Goal: Transaction & Acquisition: Purchase product/service

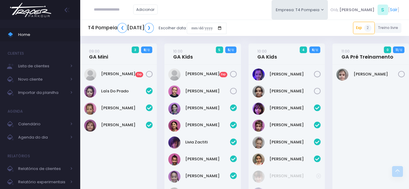
scroll to position [217, 0]
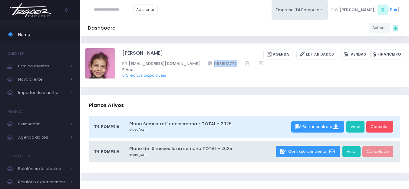
click at [36, 15] on img at bounding box center [31, 9] width 46 height 21
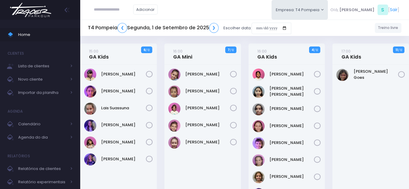
scroll to position [30, 0]
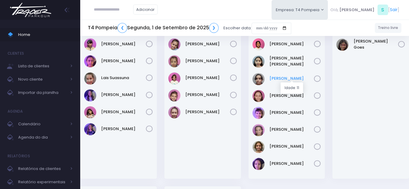
click at [290, 77] on link "[PERSON_NAME]" at bounding box center [291, 79] width 45 height 6
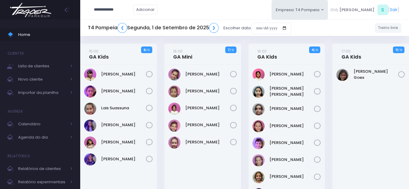
type input "**********"
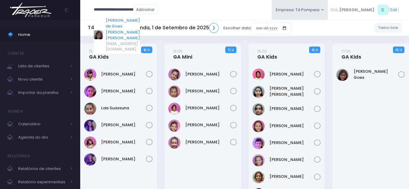
click at [122, 21] on link "[PERSON_NAME] de Goes [PERSON_NAME]" at bounding box center [123, 30] width 34 height 24
type input "**********"
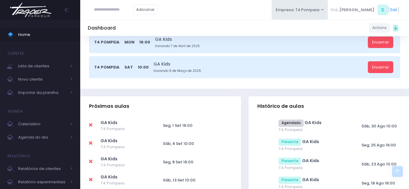
scroll to position [212, 0]
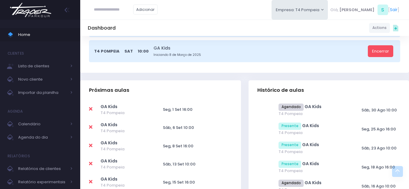
click at [90, 109] on icon at bounding box center [90, 109] width 3 height 5
type input "**********"
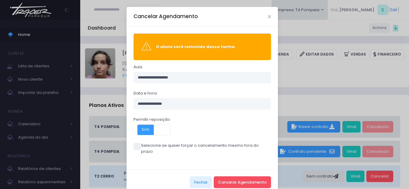
click at [154, 147] on label "Selecione se quiser forçar o cancelamento mesmo fora do prazo" at bounding box center [202, 149] width 138 height 12
click at [237, 177] on button "Cancelar Agendamento" at bounding box center [242, 182] width 57 height 11
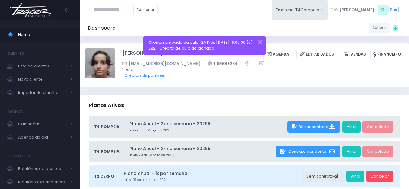
click at [124, 8] on input "text" at bounding box center [113, 9] width 39 height 11
type input "*******"
type input "**********"
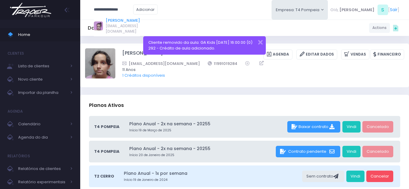
click at [127, 21] on link "[PERSON_NAME]" at bounding box center [123, 21] width 34 height 6
type input "**********"
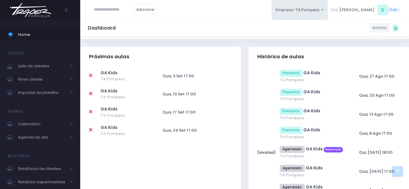
scroll to position [181, 0]
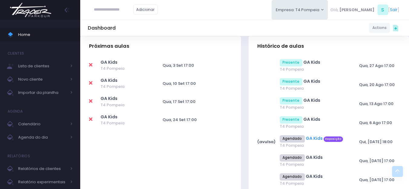
click at [316, 138] on link "GA Kids" at bounding box center [313, 138] width 17 height 6
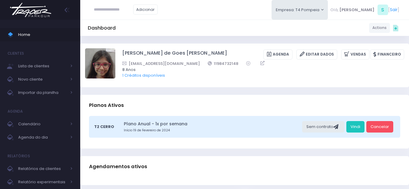
click at [112, 11] on input "text" at bounding box center [113, 9] width 39 height 11
type input "**********"
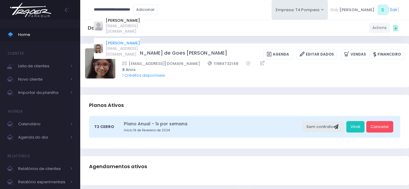
click at [140, 40] on link "[PERSON_NAME]" at bounding box center [123, 43] width 34 height 6
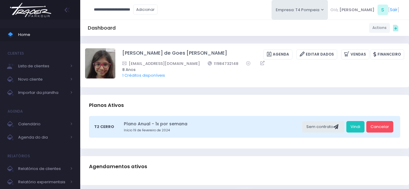
type input "**********"
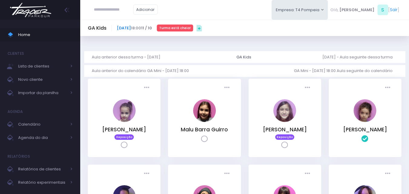
click at [131, 28] on link "[DATE]" at bounding box center [124, 28] width 14 height 6
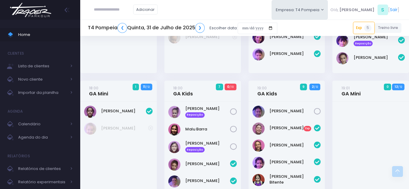
scroll to position [151, 0]
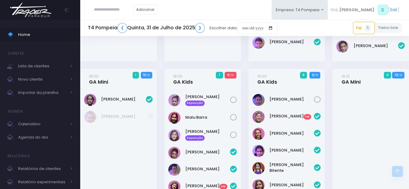
click at [129, 14] on input "text" at bounding box center [113, 9] width 39 height 11
click at [114, 9] on input "**********" at bounding box center [113, 9] width 39 height 11
click at [131, 21] on link "Alice Mattos" at bounding box center [123, 21] width 34 height 6
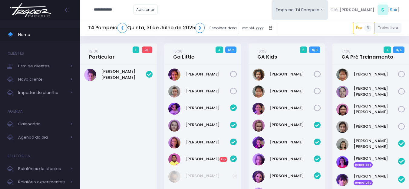
type input "**********"
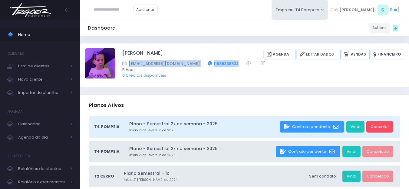
drag, startPoint x: 233, startPoint y: 62, endPoint x: 212, endPoint y: 65, distance: 21.5
click at [210, 59] on div "Alice Mattos Agenda Editar Dados Vendas Financeiro mairapsmendes@hotmail.com 11…" at bounding box center [263, 65] width 282 height 34
click at [233, 71] on span "5 Anos" at bounding box center [259, 70] width 274 height 6
drag, startPoint x: 231, startPoint y: 64, endPoint x: 205, endPoint y: 66, distance: 26.1
click at [205, 66] on div "mairapsmendes@hotmail.com 11989338833" at bounding box center [259, 63] width 274 height 6
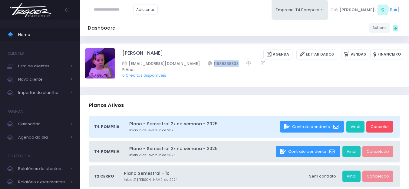
copy link "11989338833"
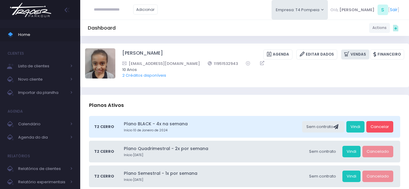
click at [356, 57] on link "Vendas" at bounding box center [355, 55] width 28 height 10
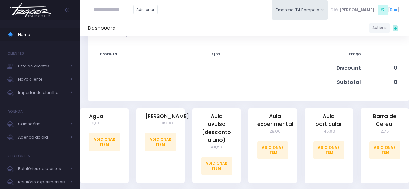
scroll to position [121, 0]
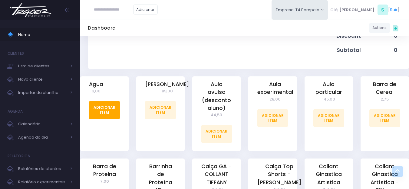
click at [107, 111] on link "Adicionar Item" at bounding box center [104, 110] width 31 height 18
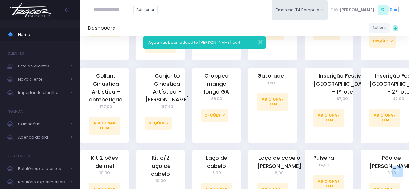
scroll to position [363, 0]
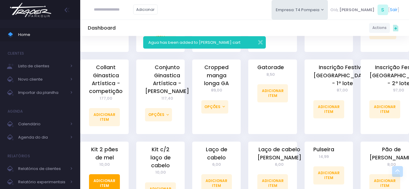
click at [107, 174] on link "Adicionar Item" at bounding box center [104, 183] width 31 height 18
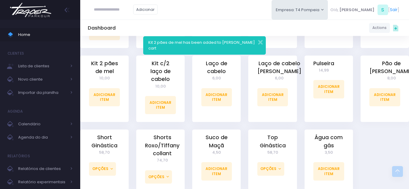
scroll to position [506, 0]
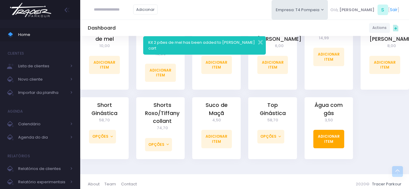
click at [332, 135] on link "Adicionar Item" at bounding box center [328, 139] width 31 height 18
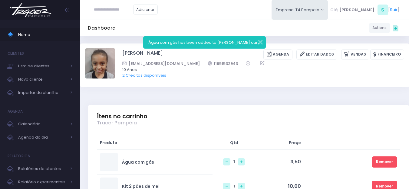
click at [46, 10] on img at bounding box center [31, 9] width 46 height 21
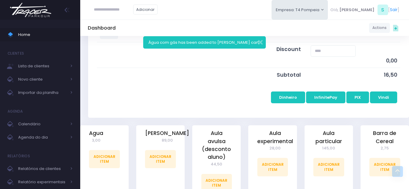
scroll to position [181, 0]
click at [335, 96] on button "InfinitePay" at bounding box center [325, 96] width 39 height 11
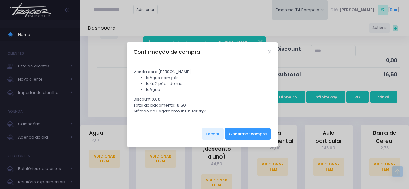
click at [269, 53] on div "Confirmação de compra" at bounding box center [201, 52] width 151 height 20
click at [268, 54] on icon "Close" at bounding box center [269, 52] width 3 height 5
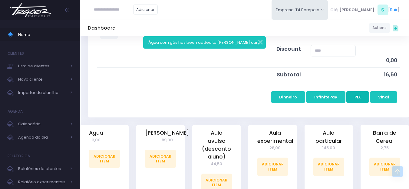
click at [359, 102] on button "PIX" at bounding box center [357, 96] width 23 height 11
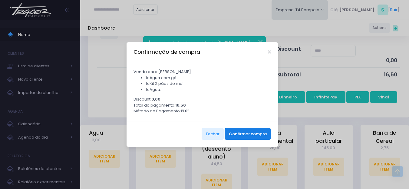
click at [256, 137] on button "Confirmar compra" at bounding box center [247, 133] width 46 height 11
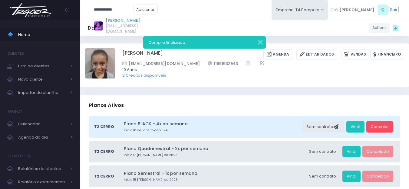
click at [127, 19] on link "[PERSON_NAME]" at bounding box center [123, 21] width 34 height 6
type input "**********"
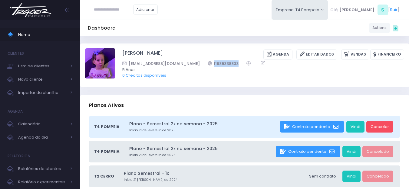
click at [42, 13] on img at bounding box center [31, 9] width 46 height 21
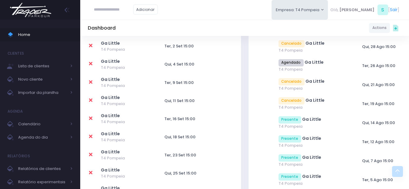
scroll to position [265, 0]
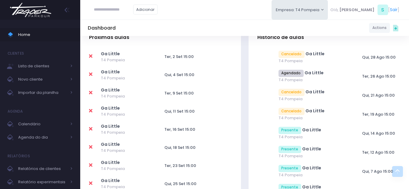
click at [296, 83] on span "T4 Pompeia" at bounding box center [314, 80] width 72 height 6
click at [308, 73] on link "Ga Little" at bounding box center [313, 73] width 19 height 6
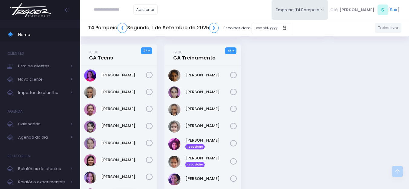
scroll to position [212, 0]
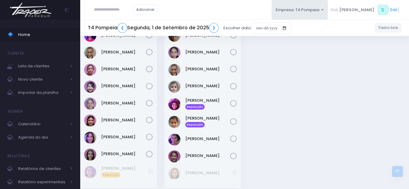
click at [21, 6] on img at bounding box center [31, 9] width 46 height 21
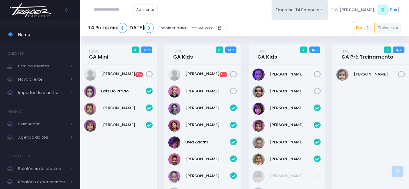
scroll to position [217, 0]
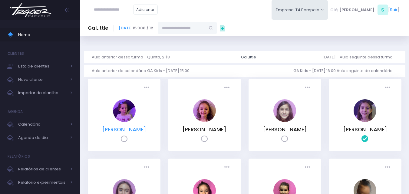
click at [130, 128] on link "[PERSON_NAME]" at bounding box center [124, 129] width 44 height 7
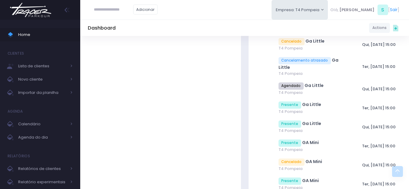
scroll to position [544, 0]
type input "**********"
drag, startPoint x: 39, startPoint y: 18, endPoint x: 42, endPoint y: 17, distance: 3.5
click at [39, 18] on img at bounding box center [31, 9] width 46 height 21
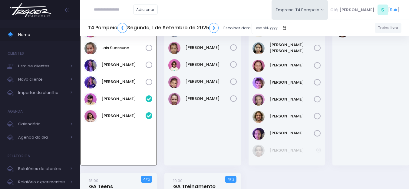
scroll to position [44, 0]
click at [114, 47] on link "Lais Suassuna" at bounding box center [123, 48] width 44 height 6
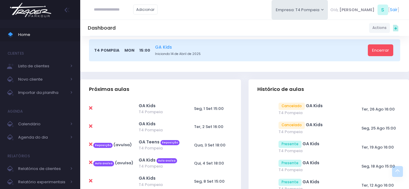
scroll to position [242, 0]
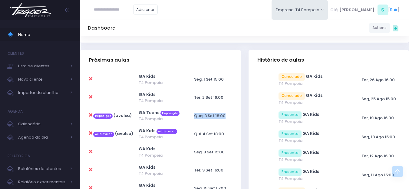
drag, startPoint x: 193, startPoint y: 116, endPoint x: 223, endPoint y: 111, distance: 31.3
click at [223, 111] on td "Qua, 3 Set 18:00" at bounding box center [211, 116] width 41 height 18
click at [231, 109] on td "Qua, 3 Set 18:00" at bounding box center [211, 116] width 41 height 18
drag, startPoint x: 203, startPoint y: 134, endPoint x: 221, endPoint y: 131, distance: 18.2
click at [220, 131] on span "Qui, 4 Set 18:00" at bounding box center [209, 134] width 30 height 6
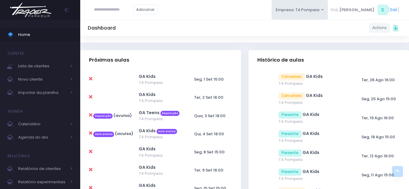
click at [229, 129] on td "Qui, 4 Set 18:00" at bounding box center [211, 134] width 41 height 18
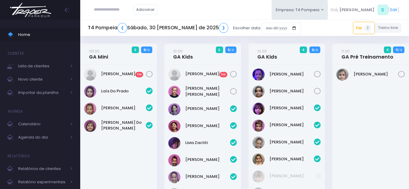
scroll to position [217, 0]
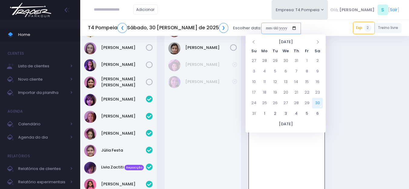
click at [261, 27] on input "date" at bounding box center [281, 28] width 40 height 11
click at [274, 112] on td "2" at bounding box center [274, 114] width 11 height 11
type input "**********"
